Goal: Task Accomplishment & Management: Use online tool/utility

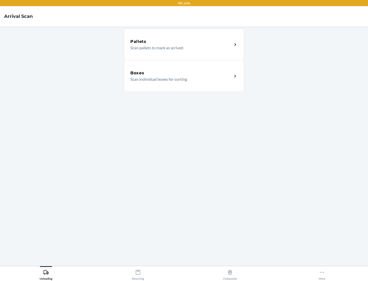
click at [181, 73] on div "Boxes" at bounding box center [181, 73] width 102 height 6
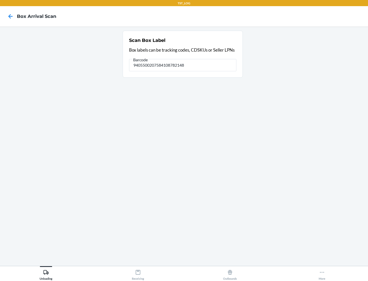
type input "9405500207584108782148"
